Goal: Transaction & Acquisition: Download file/media

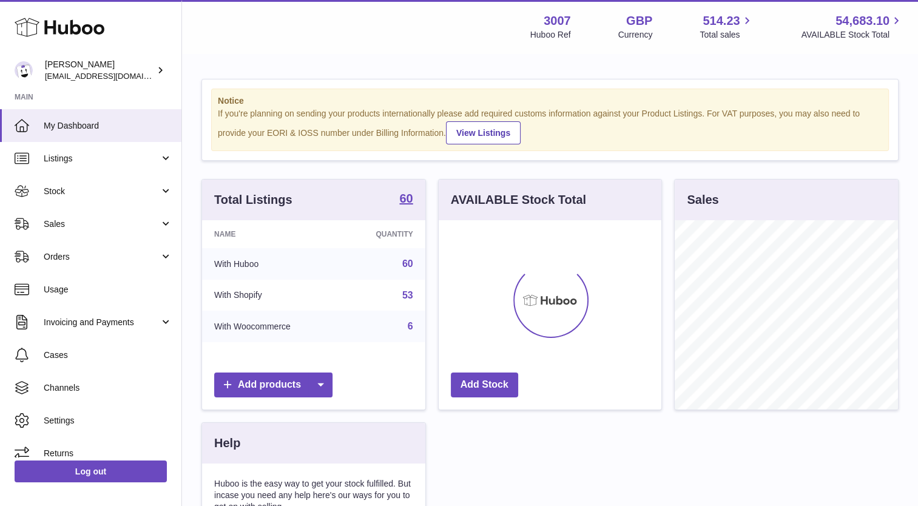
scroll to position [189, 223]
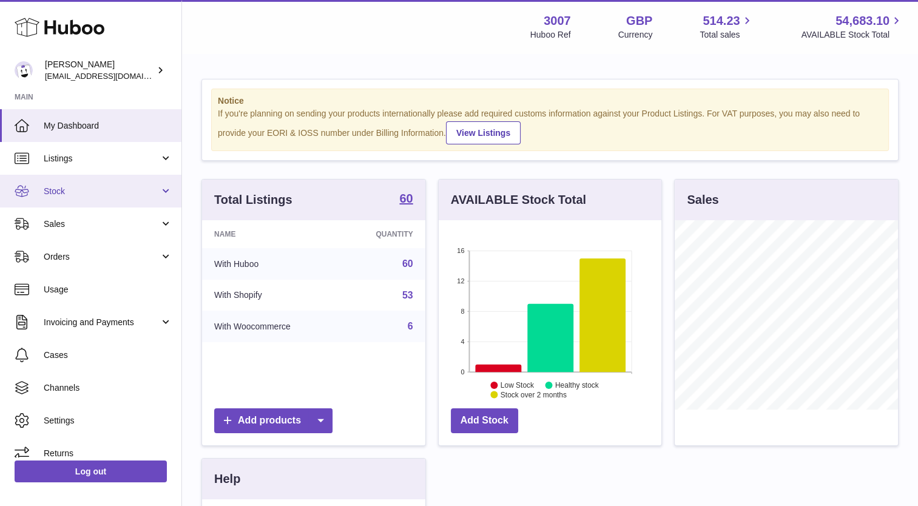
click at [62, 192] on span "Stock" at bounding box center [102, 192] width 116 height 12
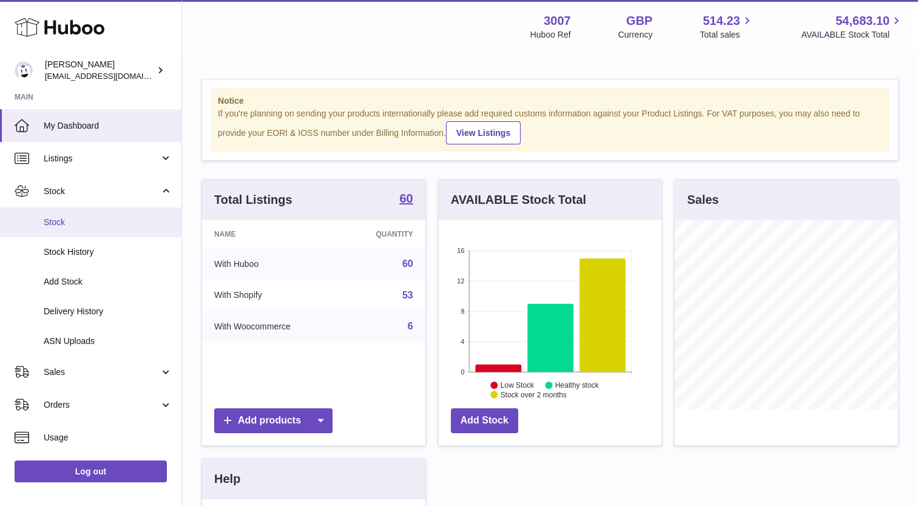
click at [73, 228] on link "Stock" at bounding box center [90, 222] width 181 height 30
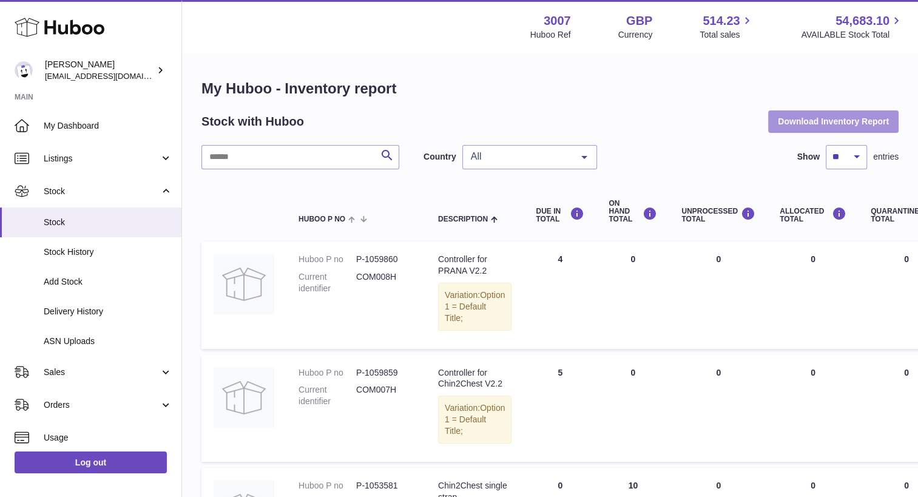
click at [837, 122] on button "Download Inventory Report" at bounding box center [833, 121] width 130 height 22
